Goal: Find specific page/section: Find specific page/section

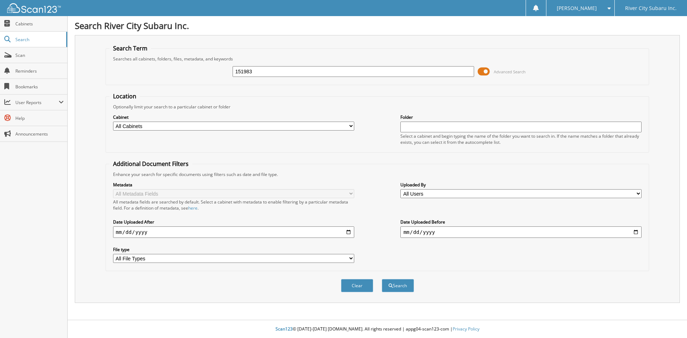
type input "151983"
click at [382, 279] on button "Search" at bounding box center [398, 285] width 32 height 13
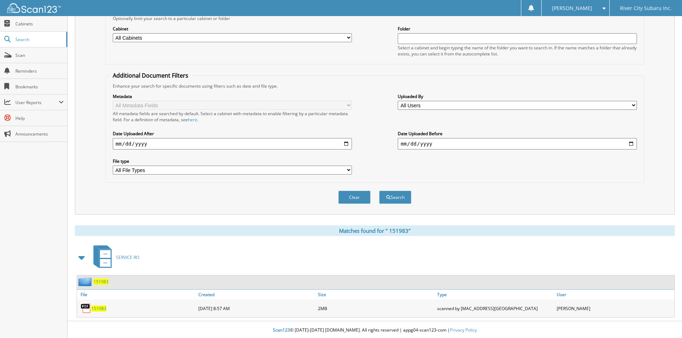
scroll to position [90, 0]
click at [103, 307] on span "1 5 1 9 8 3" at bounding box center [98, 308] width 15 height 6
